Goal: Information Seeking & Learning: Learn about a topic

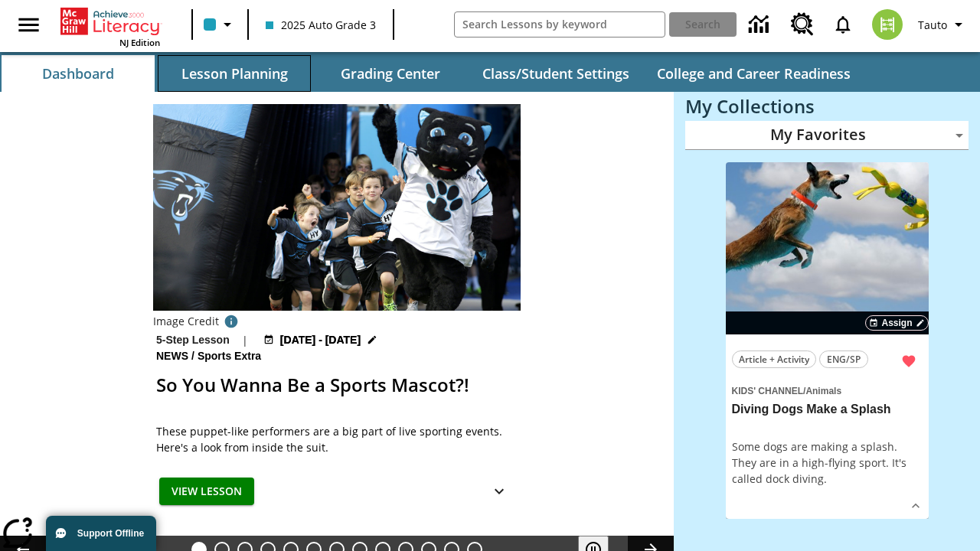
click at [234, 73] on button "Lesson Planning" at bounding box center [234, 73] width 153 height 37
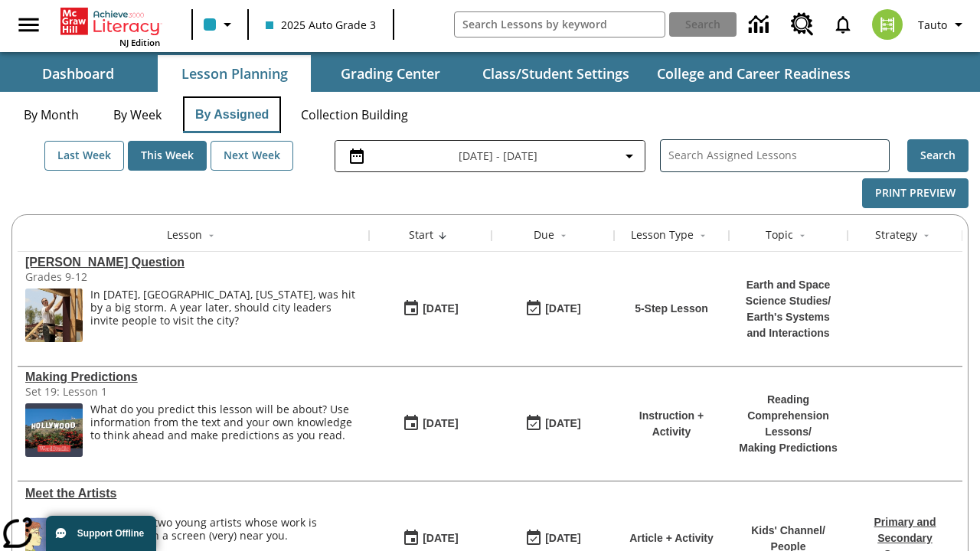
click at [231, 115] on button "By Assigned" at bounding box center [232, 114] width 98 height 37
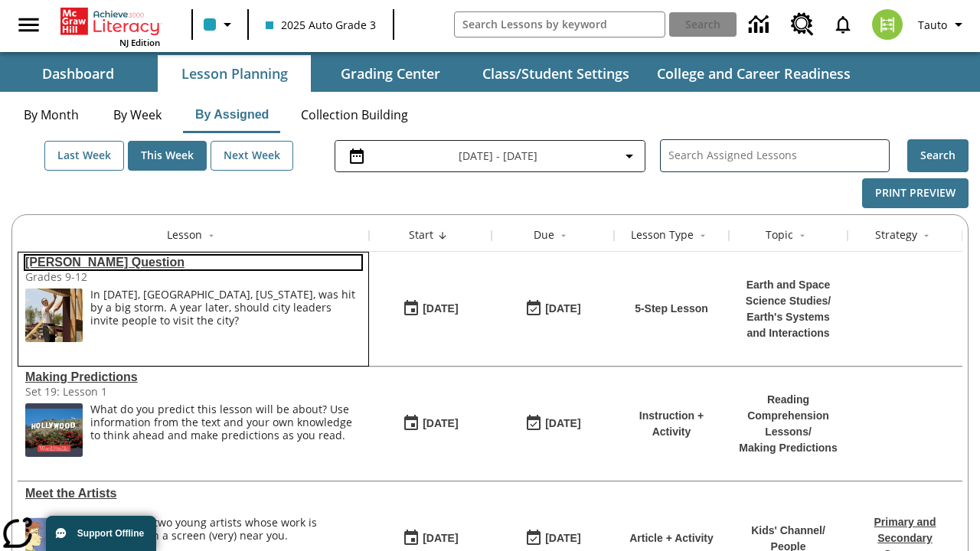
click at [193, 263] on link "Joplin's Question" at bounding box center [193, 263] width 336 height 14
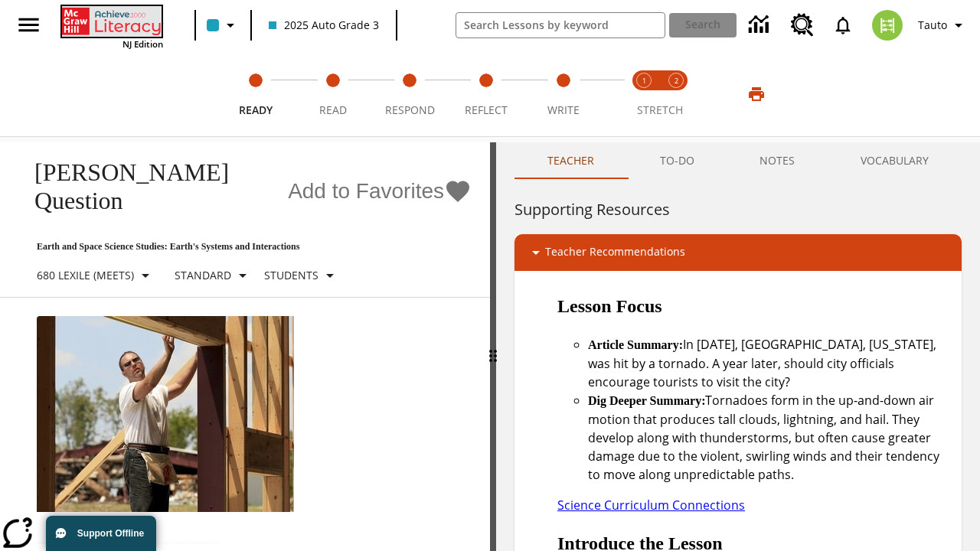
click at [110, 21] on icon "Home" at bounding box center [113, 21] width 102 height 31
